Goal: Task Accomplishment & Management: Complete application form

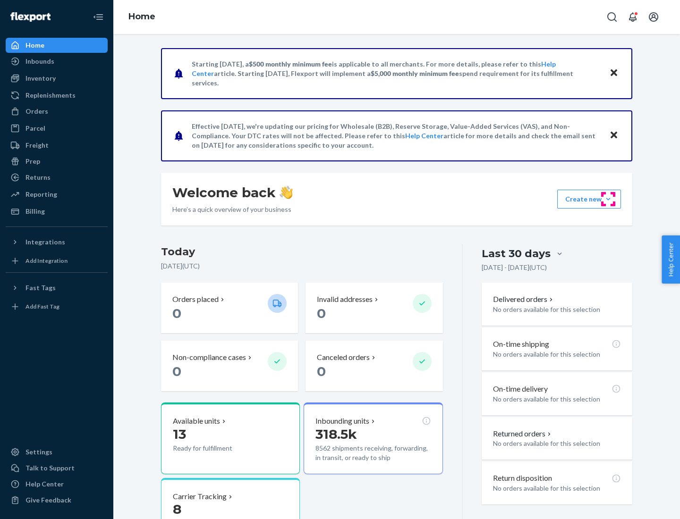
click at [608, 199] on button "Create new Create new inbound Create new order Create new product" at bounding box center [589, 199] width 64 height 19
click at [57, 61] on div "Inbounds" at bounding box center [57, 61] width 100 height 13
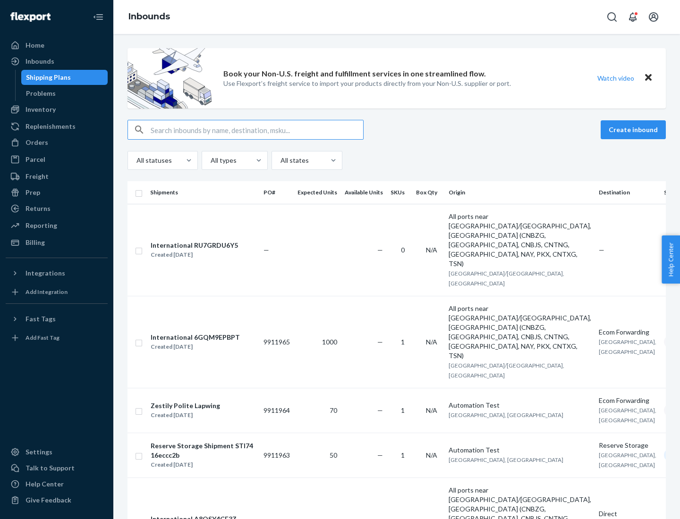
click at [635, 130] on button "Create inbound" at bounding box center [633, 129] width 65 height 19
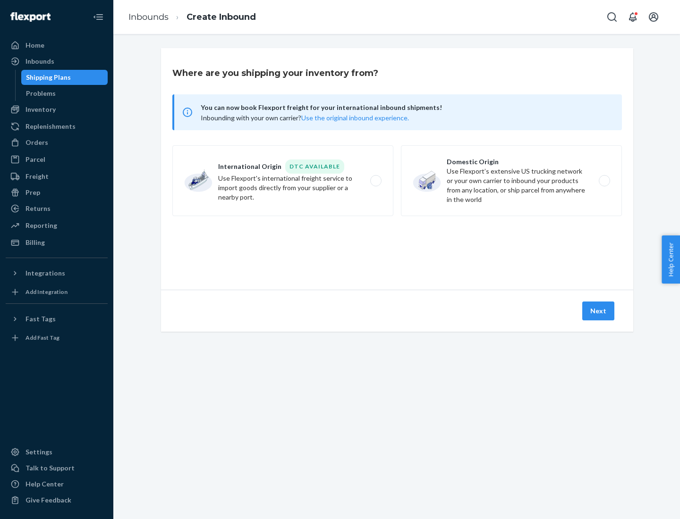
click at [511, 181] on label "Domestic Origin Use Flexport’s extensive US trucking network or your own carrie…" at bounding box center [511, 180] width 221 height 71
click at [604, 181] on input "Domestic Origin Use Flexport’s extensive US trucking network or your own carrie…" at bounding box center [607, 181] width 6 height 6
radio input "true"
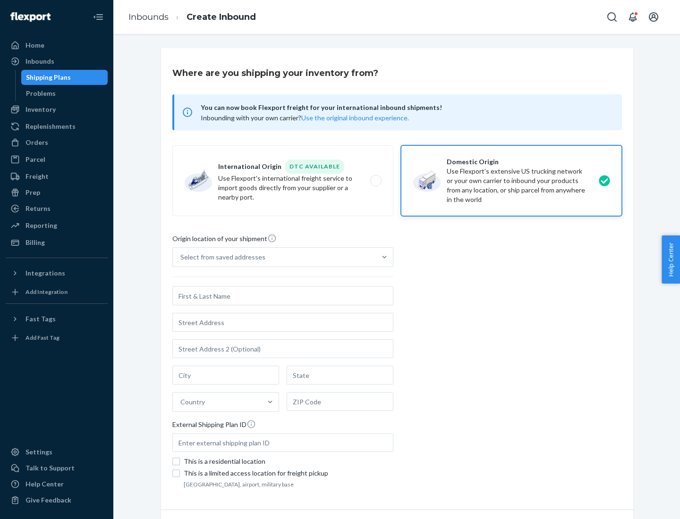
click at [220, 257] on div "Select from saved addresses" at bounding box center [222, 257] width 85 height 9
click at [181, 257] on input "Select from saved addresses" at bounding box center [180, 257] width 1 height 9
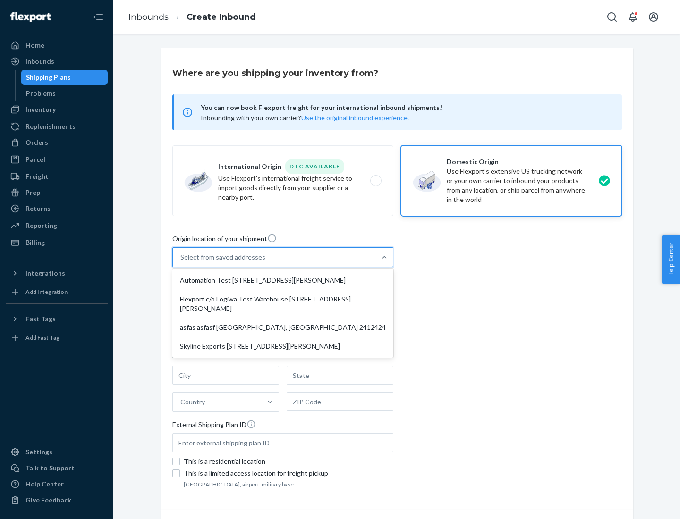
scroll to position [4, 0]
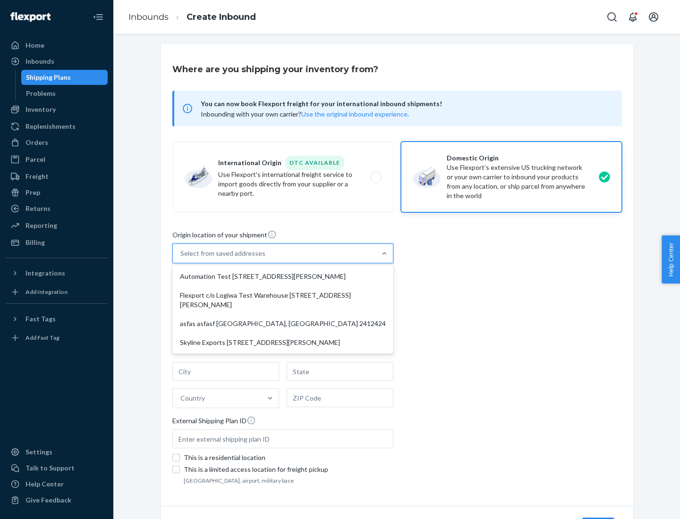
click at [283, 277] on div "Automation Test [STREET_ADDRESS][PERSON_NAME]" at bounding box center [282, 276] width 217 height 19
click at [181, 258] on input "option Automation Test [STREET_ADDRESS][PERSON_NAME] focused, 1 of 4. 4 results…" at bounding box center [180, 253] width 1 height 9
type input "Automation Test"
type input "9th Floor"
type input "[GEOGRAPHIC_DATA]"
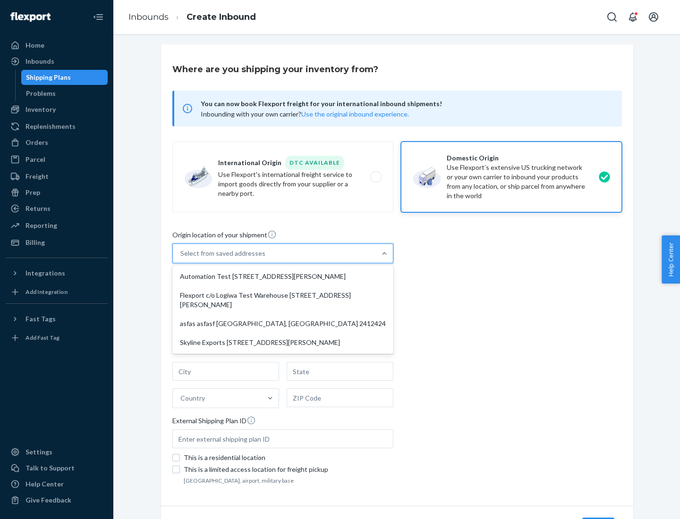
type input "CA"
type input "94104"
type input "[STREET_ADDRESS][PERSON_NAME]"
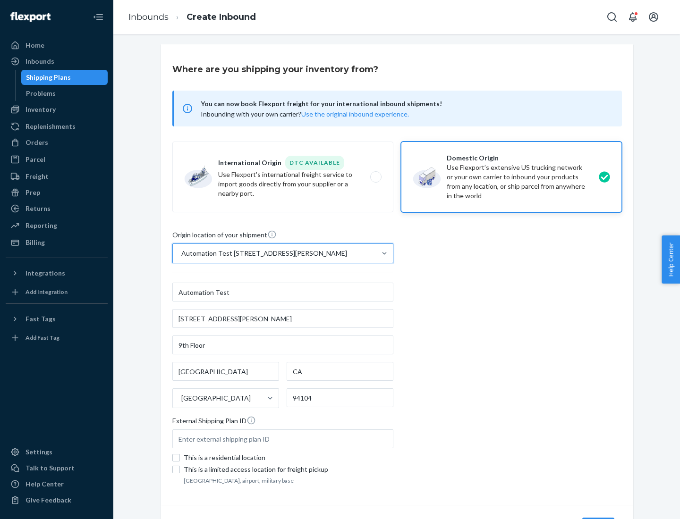
scroll to position [55, 0]
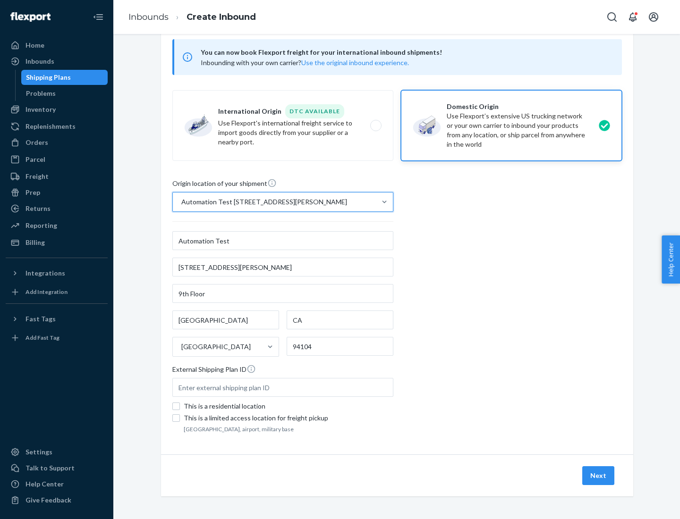
click at [599, 476] on button "Next" at bounding box center [598, 475] width 32 height 19
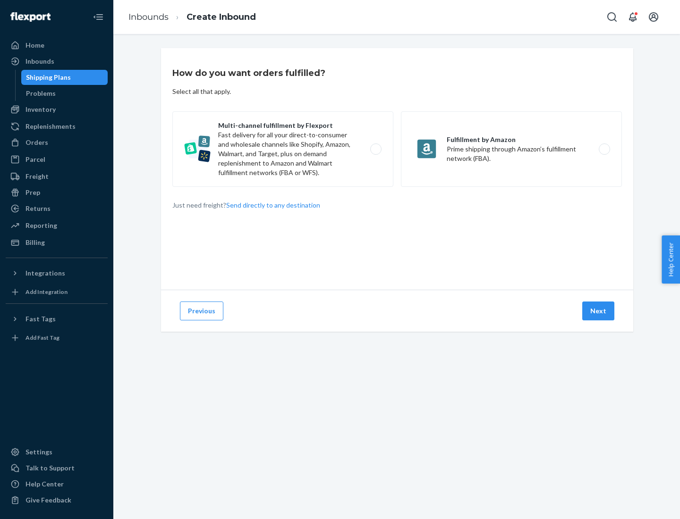
click at [283, 149] on label "Multi-channel fulfillment by Flexport Fast delivery for all your direct-to-cons…" at bounding box center [282, 149] width 221 height 76
click at [375, 149] on input "Multi-channel fulfillment by Flexport Fast delivery for all your direct-to-cons…" at bounding box center [378, 149] width 6 height 6
radio input "true"
click at [599, 311] on button "Next" at bounding box center [598, 311] width 32 height 19
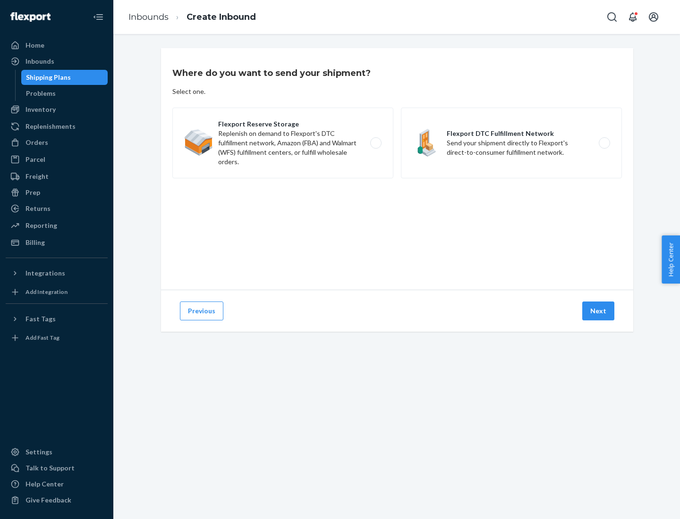
click at [511, 143] on label "Flexport DTC Fulfillment Network Send your shipment directly to Flexport's dire…" at bounding box center [511, 143] width 221 height 71
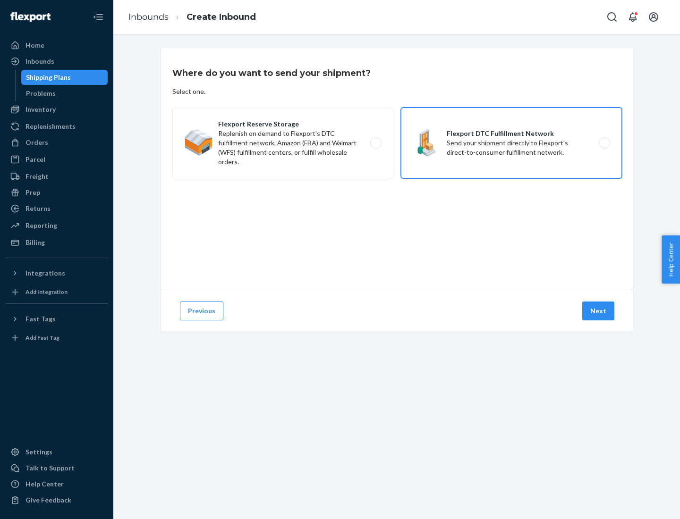
click at [604, 143] on input "Flexport DTC Fulfillment Network Send your shipment directly to Flexport's dire…" at bounding box center [607, 143] width 6 height 6
radio input "true"
click at [599, 311] on button "Next" at bounding box center [598, 311] width 32 height 19
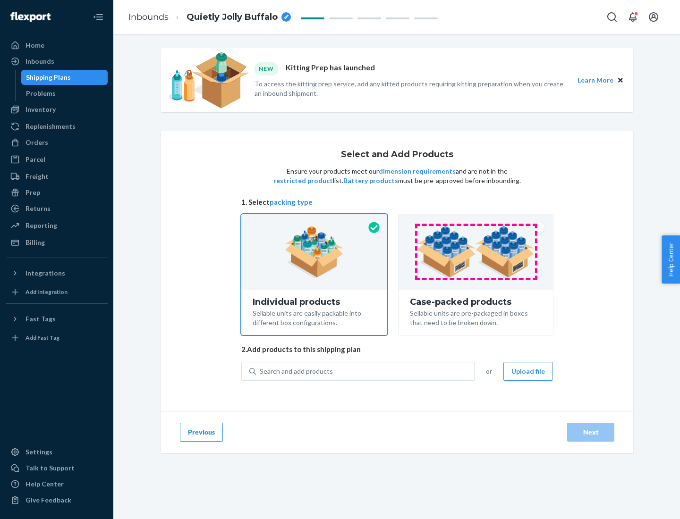
click at [476, 252] on img at bounding box center [476, 252] width 118 height 52
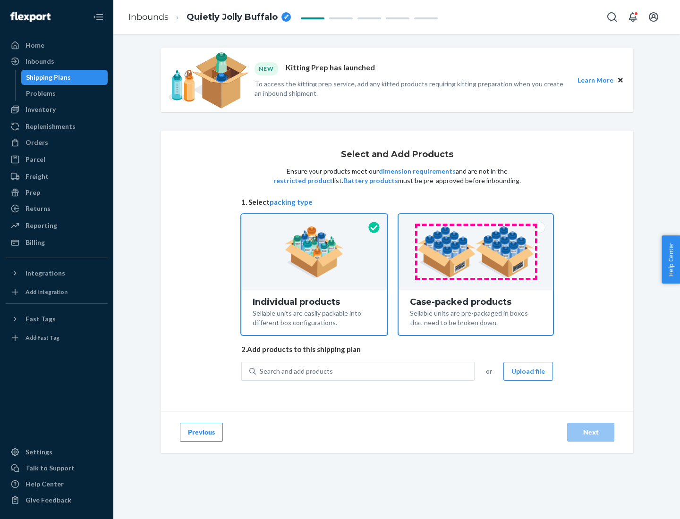
click at [476, 220] on input "Case-packed products Sellable units are pre-packaged in boxes that need to be b…" at bounding box center [476, 217] width 6 height 6
radio input "true"
radio input "false"
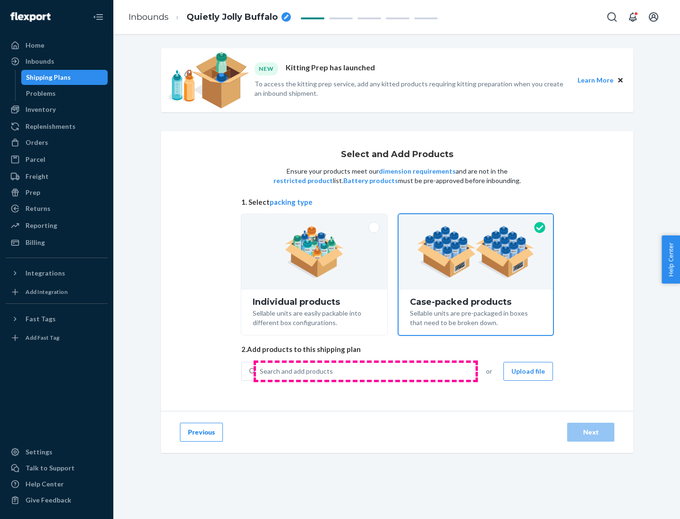
click at [365, 371] on div "Search and add products" at bounding box center [365, 371] width 218 height 17
click at [261, 371] on input "Search and add products" at bounding box center [260, 371] width 1 height 9
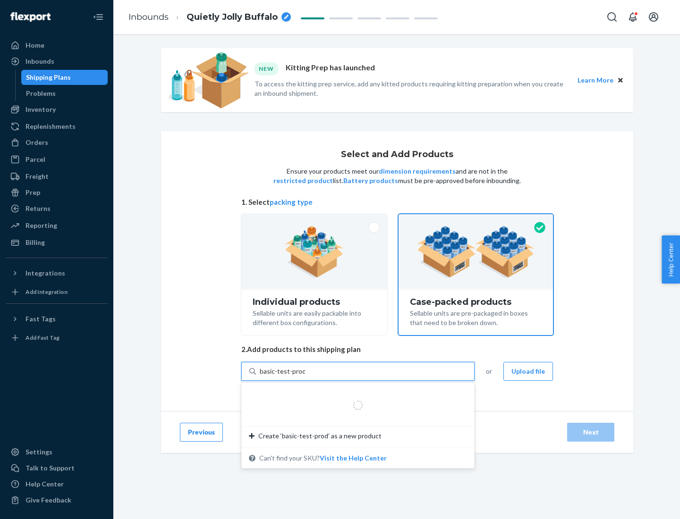
type input "basic-test-product-1"
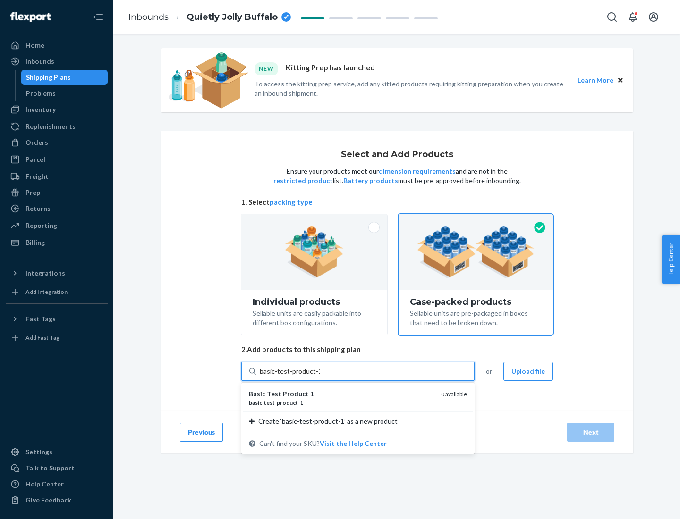
click at [341, 403] on div "basic - test - product - 1" at bounding box center [341, 403] width 185 height 8
click at [320, 376] on input "basic-test-product-1" at bounding box center [290, 371] width 60 height 9
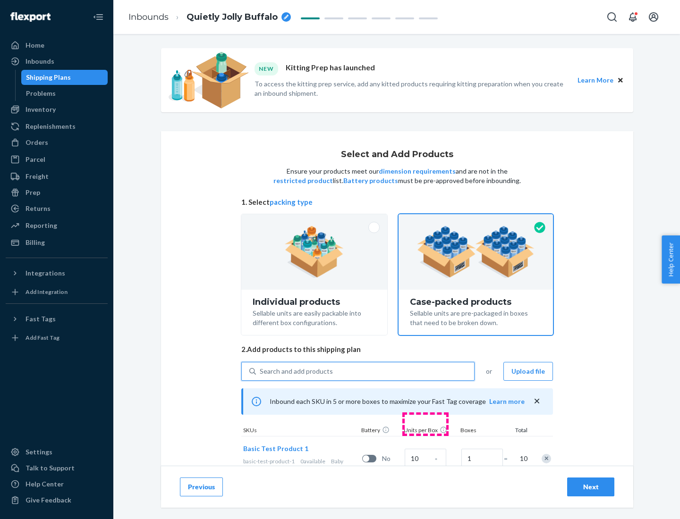
scroll to position [34, 0]
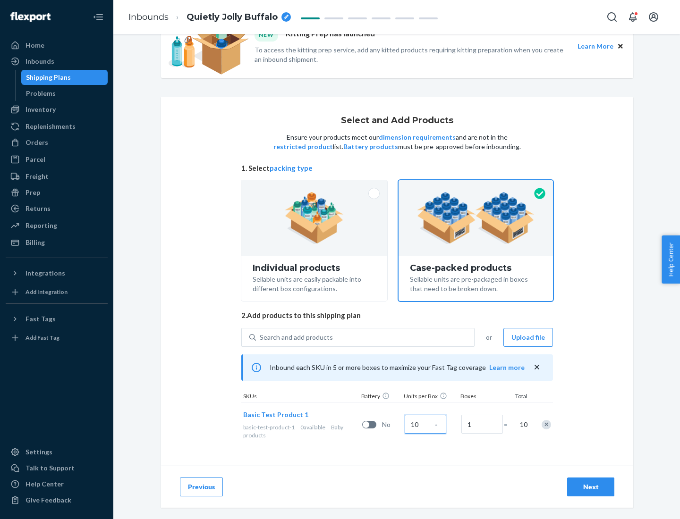
type input "10"
type input "7"
click at [591, 487] on div "Next" at bounding box center [590, 487] width 31 height 9
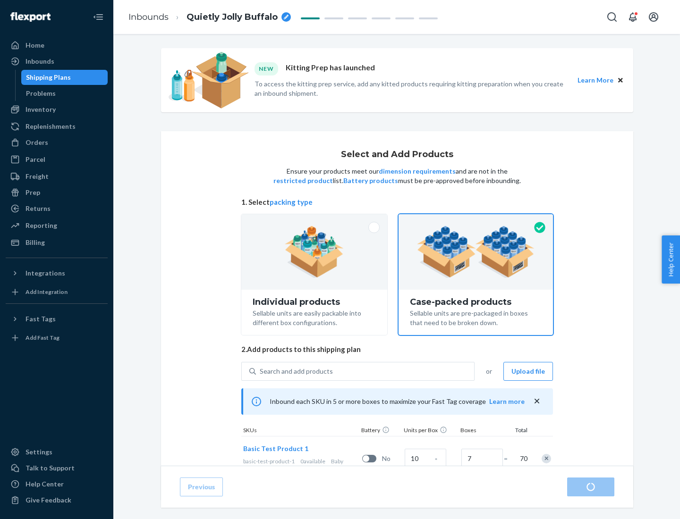
radio input "true"
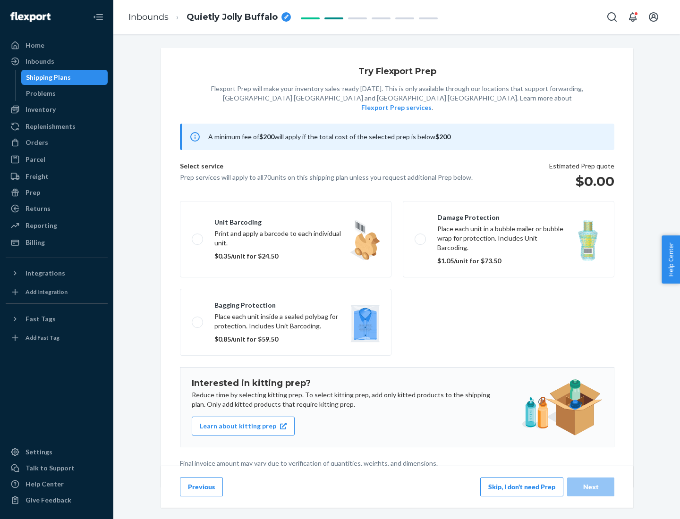
scroll to position [2, 0]
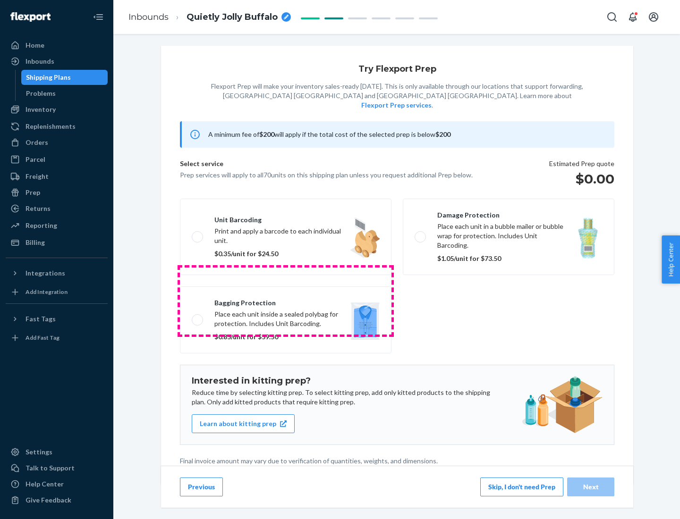
click at [286, 301] on label "Bagging protection Place each unit inside a sealed polybag for protection. Incl…" at bounding box center [286, 320] width 212 height 67
click at [198, 317] on input "Bagging protection Place each unit inside a sealed polybag for protection. Incl…" at bounding box center [195, 320] width 6 height 6
checkbox input "true"
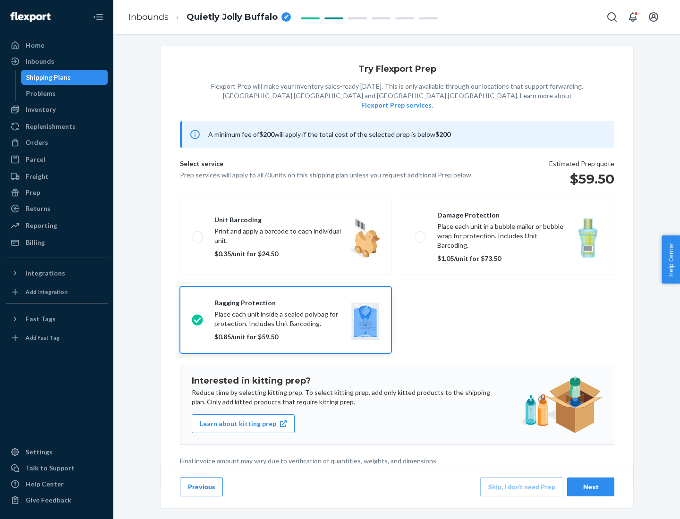
click at [591, 487] on div "Next" at bounding box center [590, 487] width 31 height 9
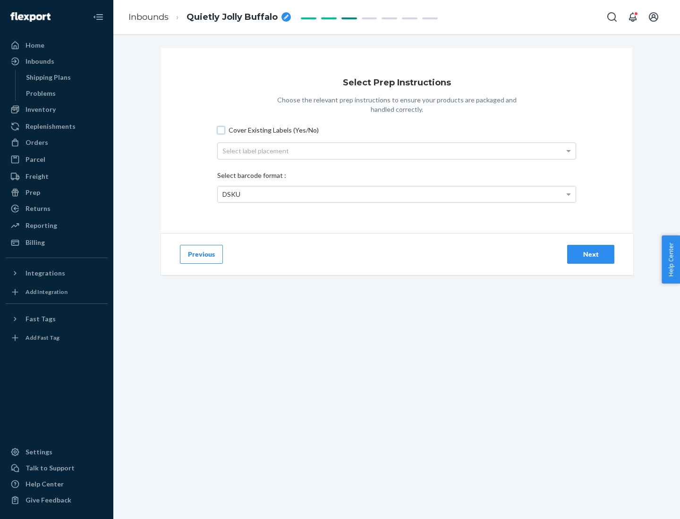
click at [221, 130] on input "Cover Existing Labels (Yes/No)" at bounding box center [221, 131] width 8 height 8
checkbox input "true"
click at [397, 151] on div "Select label placement" at bounding box center [397, 151] width 358 height 16
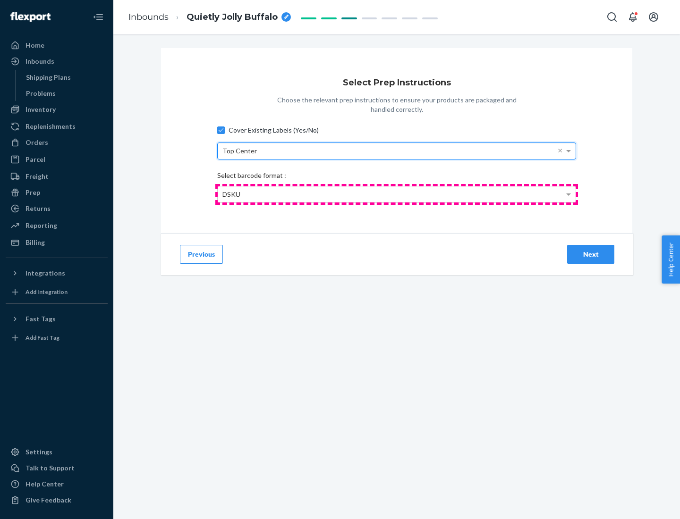
click at [397, 194] on div "DSKU" at bounding box center [397, 194] width 358 height 16
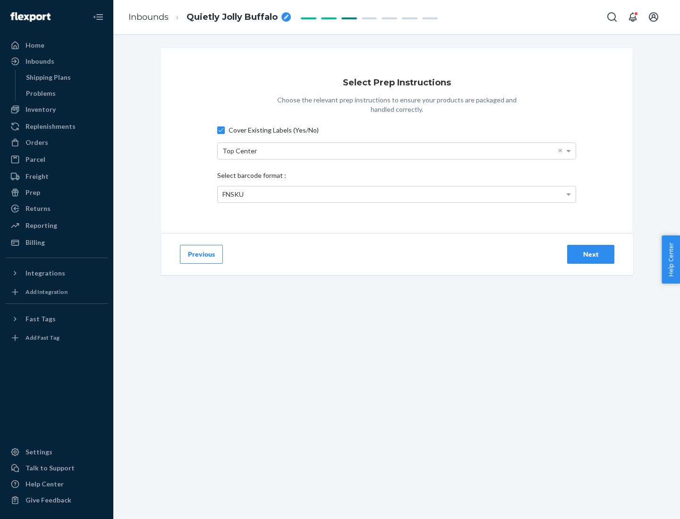
click at [591, 254] on div "Next" at bounding box center [590, 254] width 31 height 9
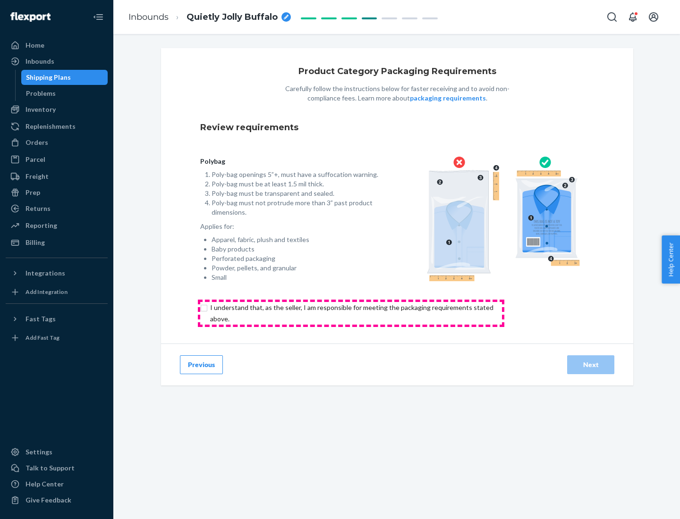
click at [351, 313] on input "checkbox" at bounding box center [357, 313] width 314 height 23
checkbox input "true"
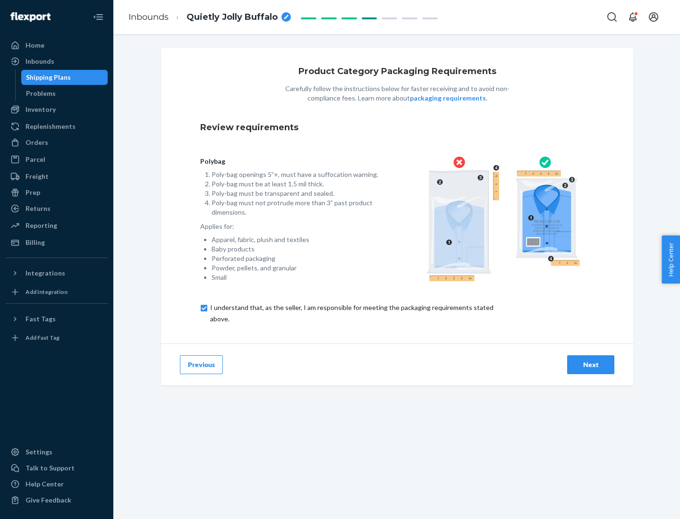
click at [591, 364] on div "Next" at bounding box center [590, 364] width 31 height 9
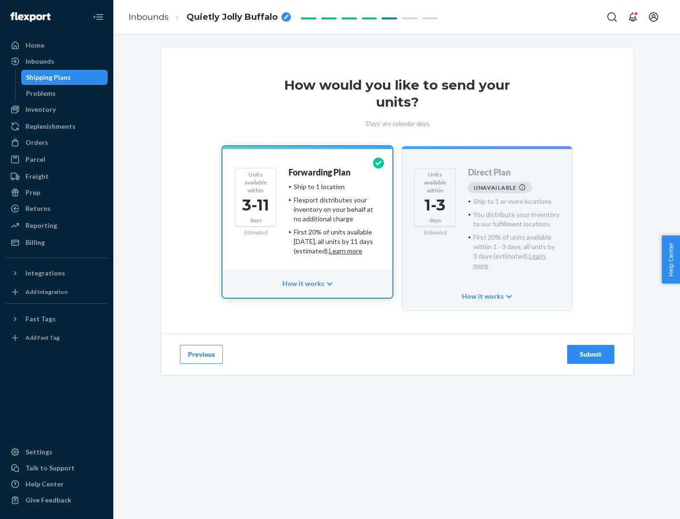
click at [320, 172] on h4 "Forwarding Plan" at bounding box center [319, 172] width 62 height 9
click at [591, 350] on div "Submit" at bounding box center [590, 354] width 31 height 9
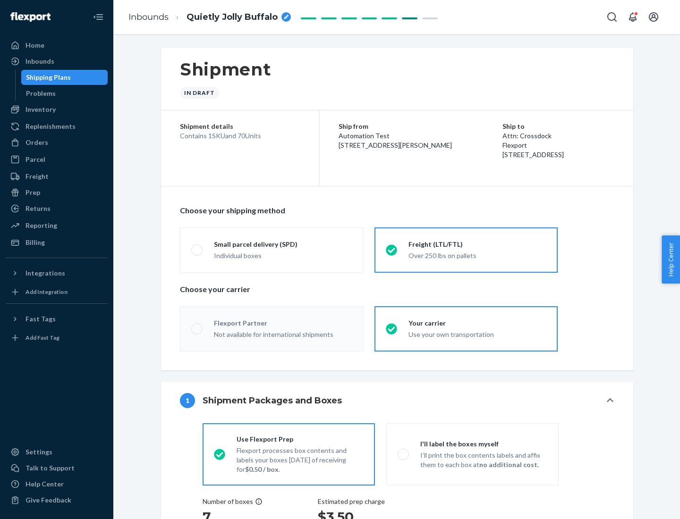
radio input "true"
radio input "false"
radio input "true"
radio input "false"
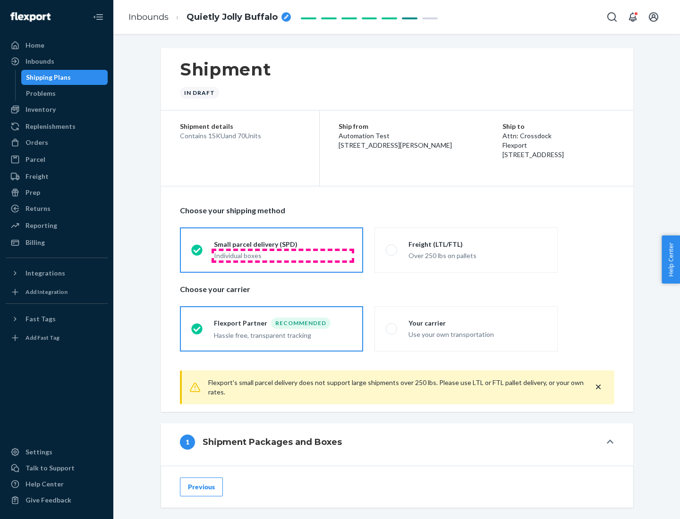
click at [283, 255] on div "Individual boxes" at bounding box center [283, 255] width 138 height 9
click at [197, 253] on input "Small parcel delivery (SPD) Individual boxes" at bounding box center [194, 250] width 6 height 6
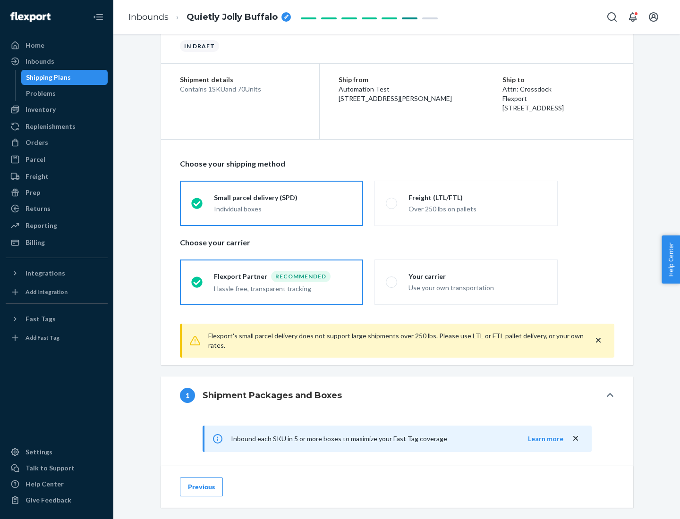
click at [283, 276] on div "Recommended" at bounding box center [300, 276] width 59 height 11
click at [197, 279] on input "Flexport Partner Recommended Hassle free, transparent tracking" at bounding box center [194, 282] width 6 height 6
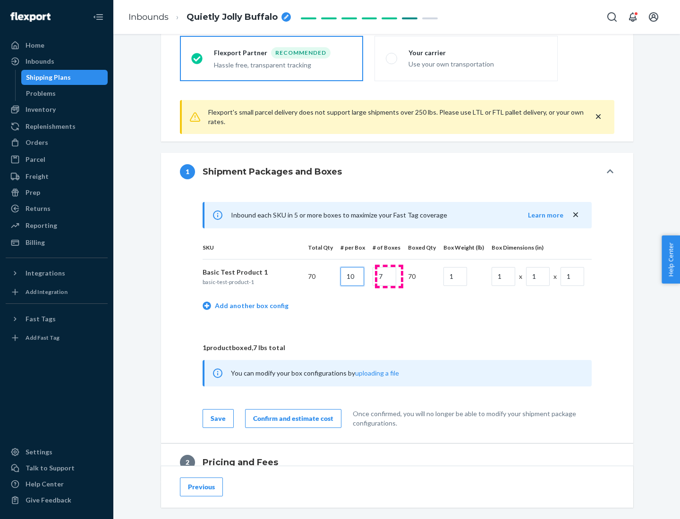
type input "10"
type input "7"
type input "1"
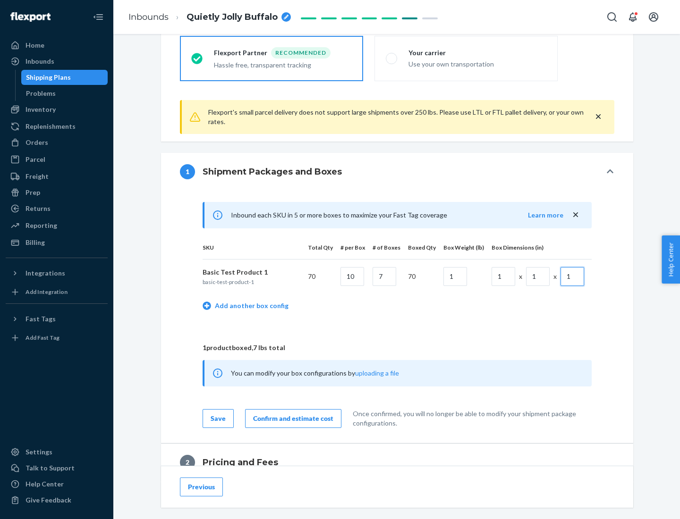
scroll to position [413, 0]
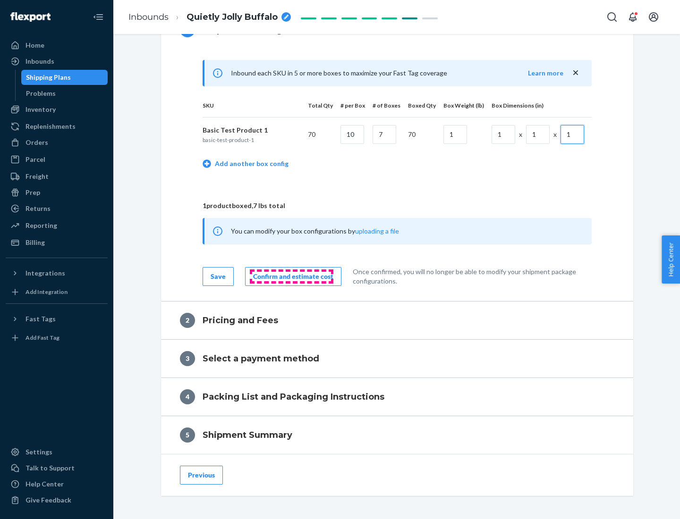
type input "1"
click at [291, 276] on div "Confirm and estimate cost" at bounding box center [293, 276] width 80 height 9
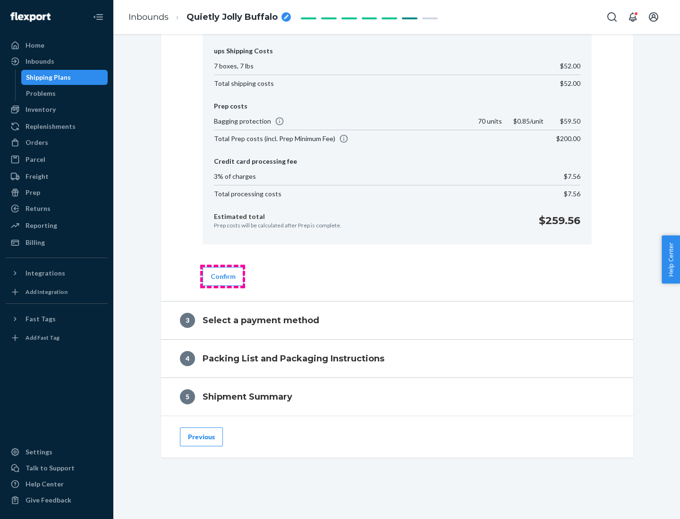
click at [222, 276] on button "Confirm" at bounding box center [223, 276] width 41 height 19
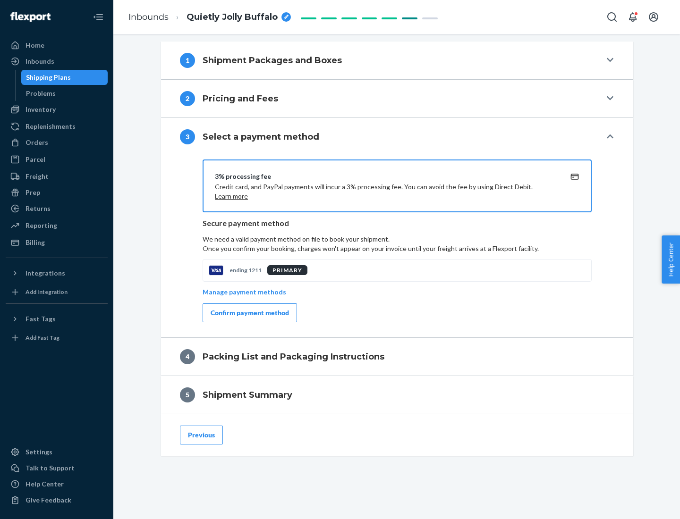
scroll to position [382, 0]
click at [249, 313] on div "Confirm payment method" at bounding box center [250, 312] width 78 height 9
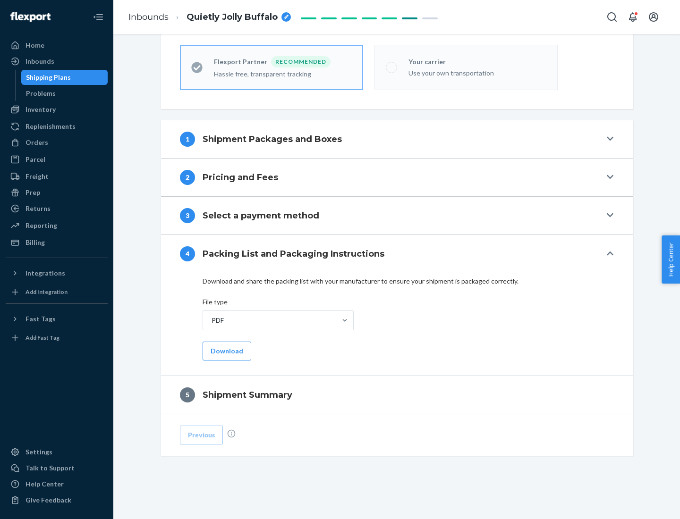
scroll to position [262, 0]
click at [226, 351] on button "Download" at bounding box center [227, 351] width 49 height 19
